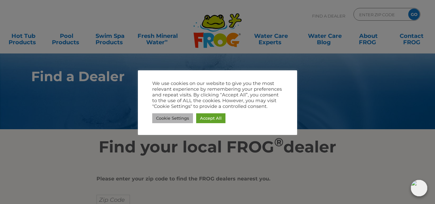
click at [173, 116] on link "Cookie Settings" at bounding box center [172, 118] width 41 height 10
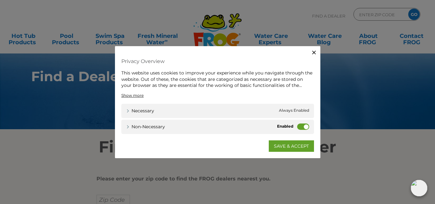
click at [191, 125] on div "Non-necessary Non-necessary" at bounding box center [217, 126] width 192 height 14
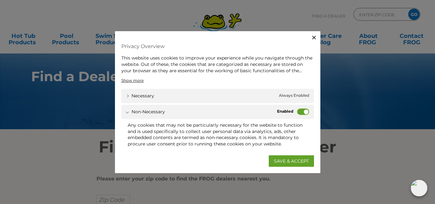
click at [285, 156] on link "SAVE & ACCEPT" at bounding box center [290, 160] width 45 height 11
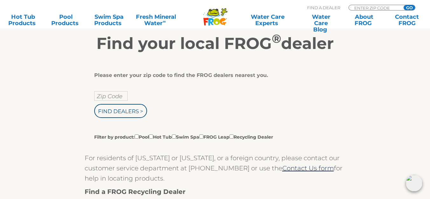
scroll to position [107, 0]
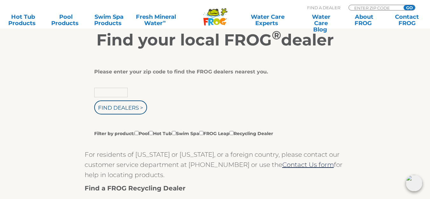
click at [123, 90] on input "text" at bounding box center [110, 93] width 33 height 10
type input "02921"
click at [135, 108] on input "Find Dealers >" at bounding box center [120, 108] width 53 height 14
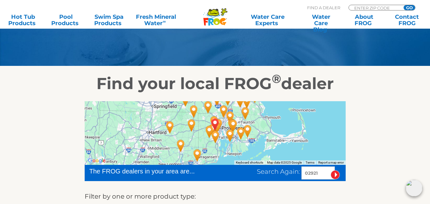
scroll to position [64, 0]
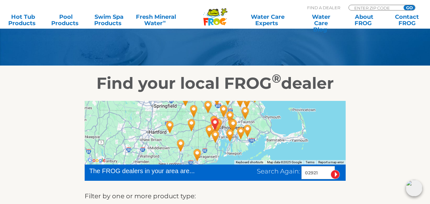
click at [215, 122] on img "CRANSTON, RI 02921" at bounding box center [215, 123] width 15 height 17
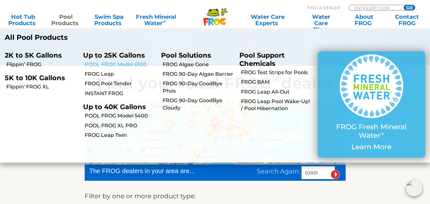
click at [115, 62] on link "POOL FROG Model 6100" at bounding box center [121, 64] width 72 height 7
